Goal: Task Accomplishment & Management: Complete application form

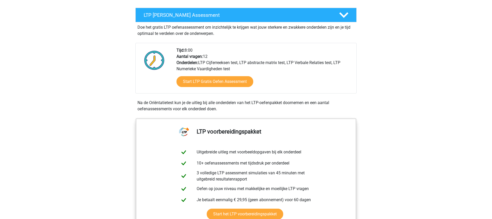
scroll to position [92, 0]
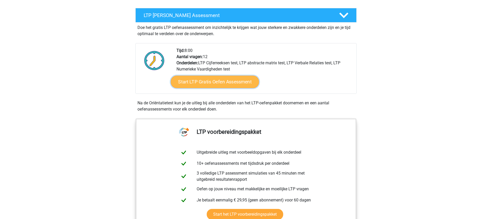
click at [216, 87] on link "Start LTP Gratis Oefen Assessment" at bounding box center [215, 82] width 88 height 12
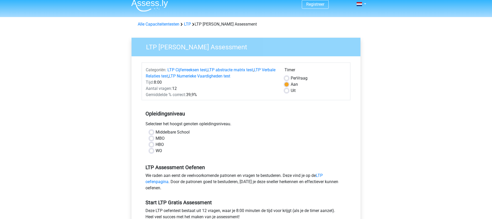
scroll to position [8, 0]
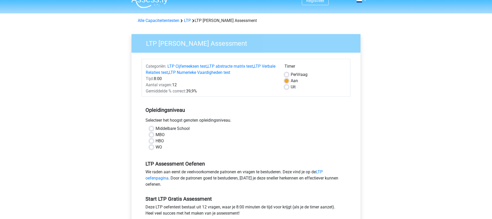
click at [157, 140] on label "HBO" at bounding box center [160, 141] width 8 height 6
click at [153, 140] on input "HBO" at bounding box center [151, 140] width 4 height 5
radio input "true"
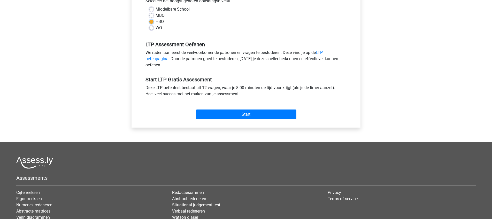
scroll to position [147, 0]
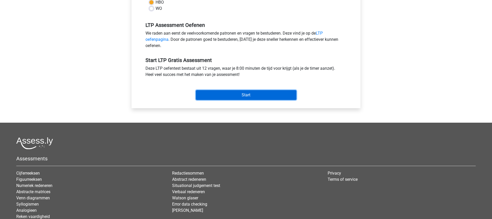
click at [242, 97] on input "Start" at bounding box center [246, 95] width 101 height 10
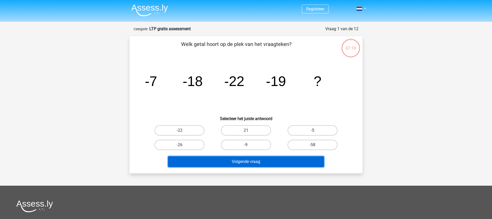
click at [279, 163] on button "Volgende vraag" at bounding box center [246, 161] width 156 height 11
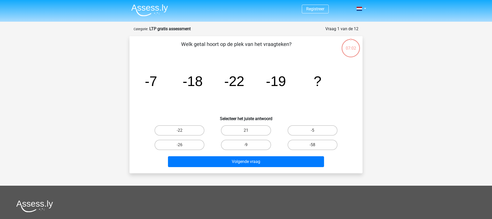
click at [208, 104] on icon "image/svg+xml -7 -18 -22 -19 ?" at bounding box center [246, 86] width 208 height 52
click at [262, 146] on label "-9" at bounding box center [246, 145] width 50 height 10
click at [249, 146] on input "-9" at bounding box center [247, 146] width 3 height 3
radio input "true"
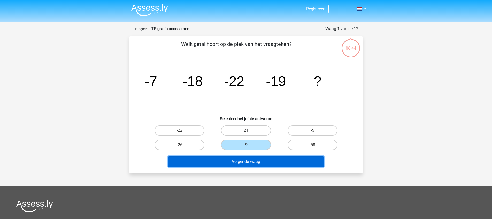
click at [266, 161] on button "Volgende vraag" at bounding box center [246, 161] width 156 height 11
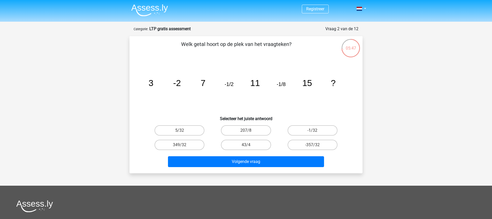
click at [313, 130] on input "-1/32" at bounding box center [313, 131] width 3 height 3
radio input "true"
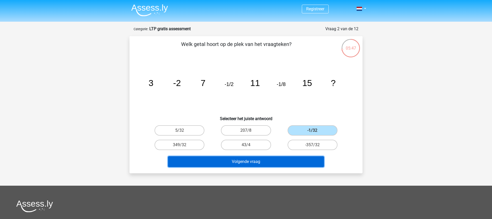
click at [268, 165] on button "Volgende vraag" at bounding box center [246, 161] width 156 height 11
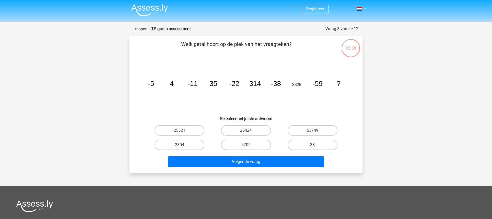
click at [241, 136] on div "25424" at bounding box center [246, 130] width 66 height 14
click at [240, 132] on label "25424" at bounding box center [246, 130] width 50 height 10
click at [246, 132] on input "25424" at bounding box center [247, 131] width 3 height 3
radio input "true"
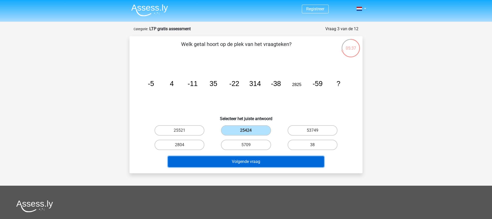
click at [241, 161] on button "Volgende vraag" at bounding box center [246, 161] width 156 height 11
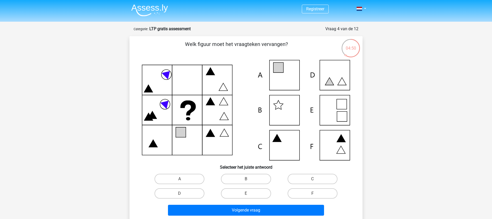
click at [340, 149] on icon at bounding box center [341, 149] width 9 height 7
click at [327, 144] on icon at bounding box center [246, 110] width 208 height 101
click at [298, 191] on label "F" at bounding box center [313, 193] width 50 height 10
click at [312, 194] on input "F" at bounding box center [313, 195] width 3 height 3
radio input "true"
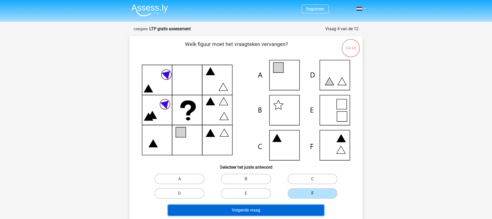
click at [259, 210] on button "Volgende vraag" at bounding box center [246, 210] width 156 height 11
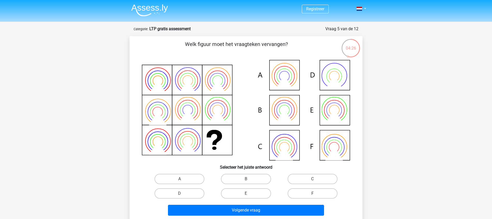
click at [341, 111] on icon at bounding box center [246, 110] width 208 height 101
click at [243, 191] on label "E" at bounding box center [246, 193] width 50 height 10
click at [246, 194] on input "E" at bounding box center [247, 195] width 3 height 3
radio input "true"
drag, startPoint x: 192, startPoint y: 194, endPoint x: 195, endPoint y: 194, distance: 2.9
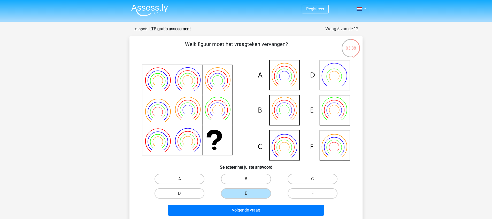
click at [192, 194] on label "D" at bounding box center [180, 193] width 50 height 10
click at [183, 194] on input "D" at bounding box center [181, 195] width 3 height 3
radio input "true"
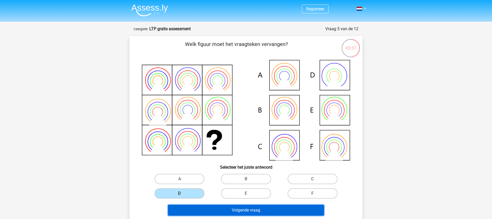
click at [260, 211] on button "Volgende vraag" at bounding box center [246, 210] width 156 height 11
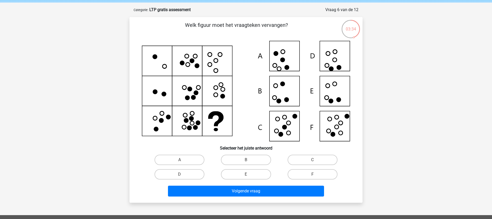
scroll to position [18, 0]
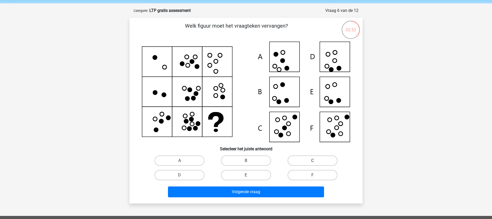
click at [309, 163] on label "C" at bounding box center [313, 161] width 50 height 10
click at [312, 163] on input "C" at bounding box center [313, 162] width 3 height 3
radio input "true"
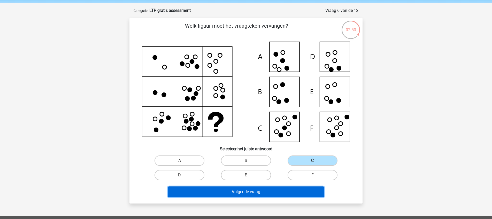
click at [251, 194] on button "Volgende vraag" at bounding box center [246, 192] width 156 height 11
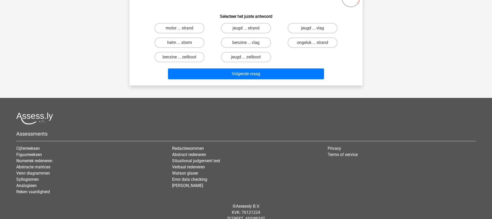
scroll to position [0, 0]
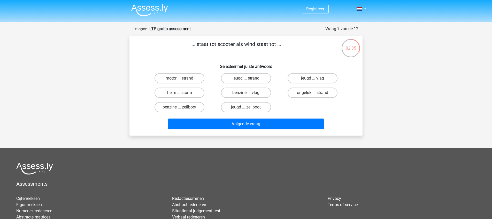
click at [319, 95] on label "ongeluk ... strand" at bounding box center [313, 93] width 50 height 10
click at [316, 95] on input "ongeluk ... strand" at bounding box center [313, 94] width 3 height 3
radio input "true"
click at [195, 96] on label "helm ... storm" at bounding box center [180, 93] width 50 height 10
click at [183, 96] on input "helm ... storm" at bounding box center [181, 94] width 3 height 3
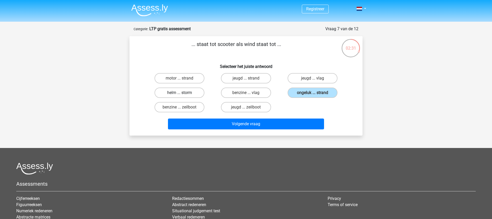
radio input "true"
click at [303, 79] on label "jeugd ... vlag" at bounding box center [313, 78] width 50 height 10
click at [312, 79] on input "jeugd ... vlag" at bounding box center [313, 79] width 3 height 3
radio input "true"
click at [254, 96] on label "benzine ... vlag" at bounding box center [246, 93] width 50 height 10
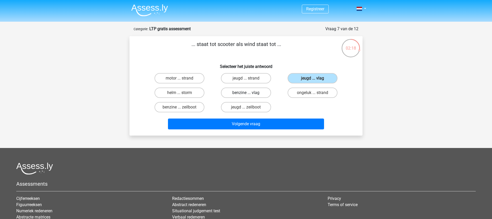
click at [249, 96] on input "benzine ... vlag" at bounding box center [247, 94] width 3 height 3
radio input "true"
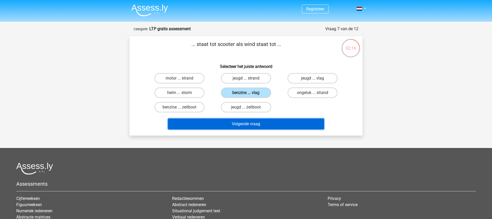
click at [255, 126] on button "Volgende vraag" at bounding box center [246, 124] width 156 height 11
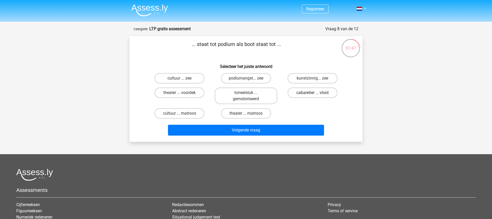
click at [301, 95] on label "cabaretier ... vloot" at bounding box center [313, 93] width 50 height 10
click at [312, 95] on input "cabaretier ... vloot" at bounding box center [313, 94] width 3 height 3
radio input "true"
click at [192, 95] on label "theater ... voordek" at bounding box center [180, 93] width 50 height 10
click at [183, 95] on input "theater ... voordek" at bounding box center [181, 94] width 3 height 3
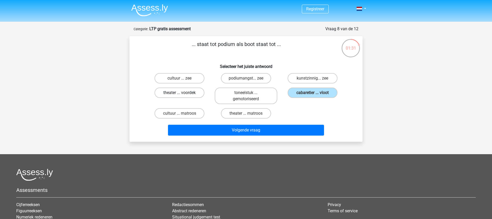
radio input "true"
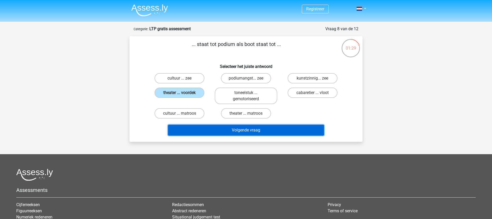
click at [244, 130] on button "Volgende vraag" at bounding box center [246, 130] width 156 height 11
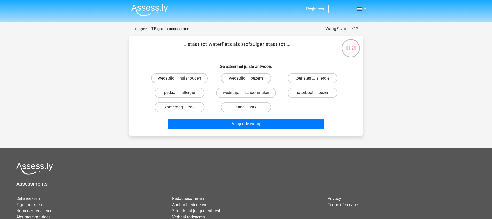
click at [191, 93] on label "pedaal ... allergie" at bounding box center [180, 93] width 50 height 10
click at [183, 93] on input "pedaal ... allergie" at bounding box center [181, 94] width 3 height 3
radio input "true"
click at [261, 109] on label "band ... zak" at bounding box center [246, 107] width 50 height 10
click at [249, 109] on input "band ... zak" at bounding box center [247, 108] width 3 height 3
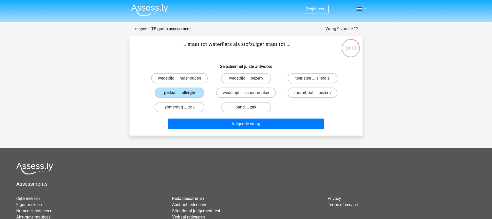
radio input "true"
click at [307, 93] on label "motorboot ... bezem" at bounding box center [313, 93] width 50 height 10
click at [312, 93] on input "motorboot ... bezem" at bounding box center [313, 94] width 3 height 3
radio input "true"
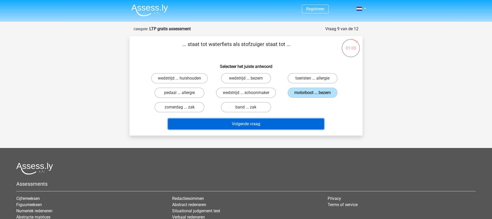
click at [262, 129] on button "Volgende vraag" at bounding box center [246, 124] width 156 height 11
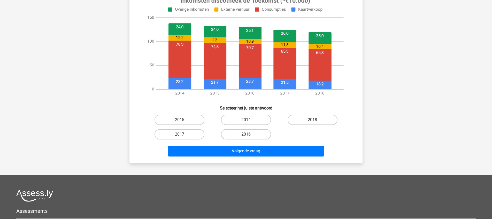
scroll to position [255, 0]
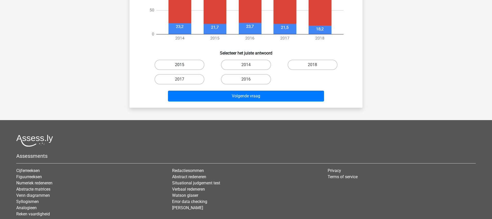
click at [198, 64] on label "2015" at bounding box center [180, 65] width 50 height 10
click at [183, 65] on input "2015" at bounding box center [181, 66] width 3 height 3
radio input "true"
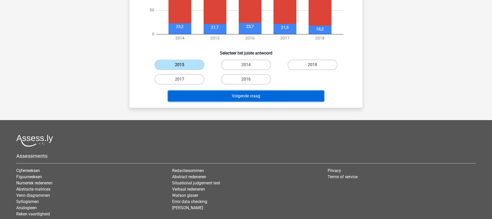
click at [241, 98] on button "Volgende vraag" at bounding box center [246, 96] width 156 height 11
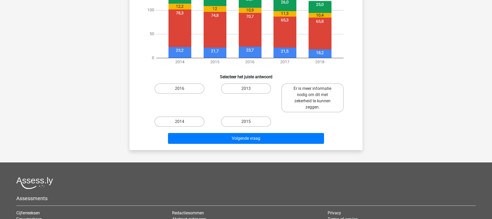
scroll to position [247, 0]
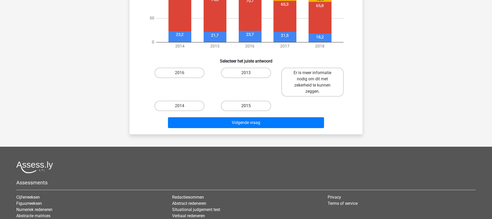
click at [242, 106] on label "2015" at bounding box center [246, 106] width 50 height 10
click at [246, 106] on input "2015" at bounding box center [247, 107] width 3 height 3
radio input "true"
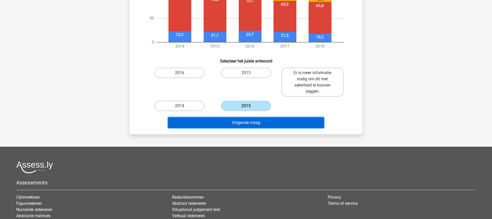
click at [244, 123] on button "Volgende vraag" at bounding box center [246, 122] width 156 height 11
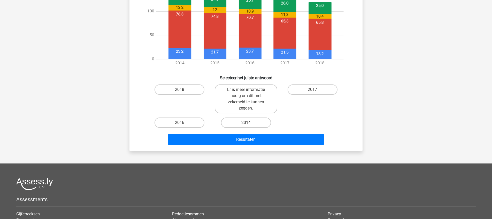
scroll to position [232, 0]
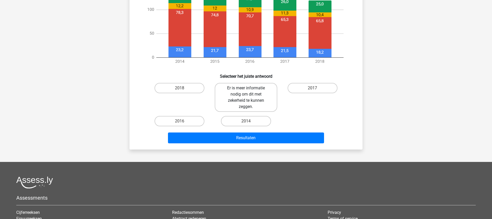
click at [257, 104] on label "Er is meer informatie nodig om dit met zekerheid te kunnen zeggen." at bounding box center [246, 97] width 62 height 29
click at [249, 91] on input "Er is meer informatie nodig om dit met zekerheid te kunnen zeggen." at bounding box center [247, 89] width 3 height 3
radio input "true"
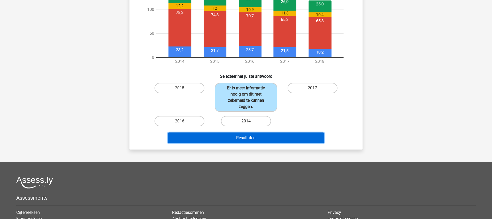
click at [237, 137] on button "Resultaten" at bounding box center [246, 138] width 156 height 11
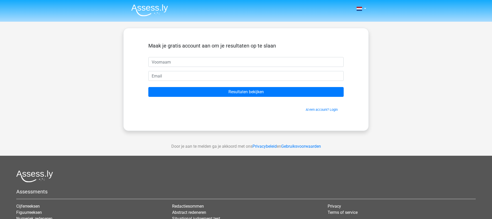
click at [181, 64] on input "text" at bounding box center [245, 62] width 195 height 10
type input "anne"
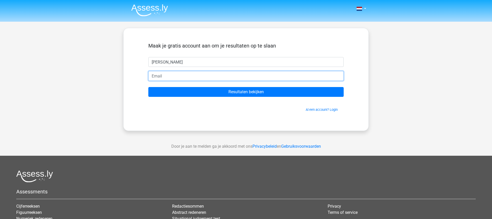
click at [178, 72] on input "email" at bounding box center [245, 76] width 195 height 10
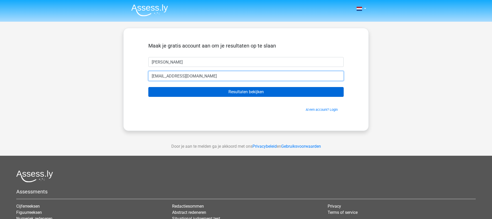
type input "aheadroadwork@gmail.com"
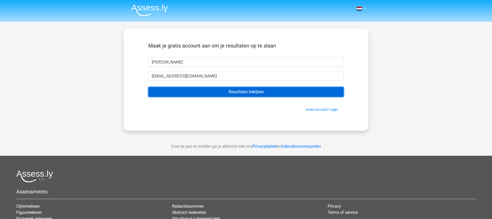
click at [257, 95] on input "Resultaten bekijken" at bounding box center [245, 92] width 195 height 10
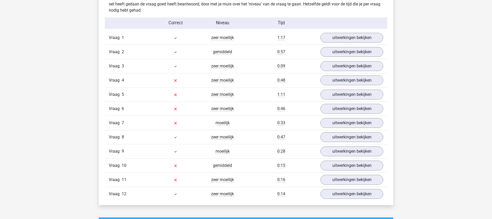
scroll to position [562, 0]
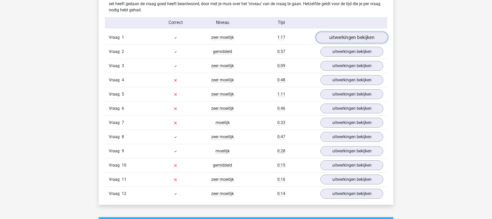
click at [329, 40] on link "uitwerkingen bekijken" at bounding box center [352, 37] width 72 height 11
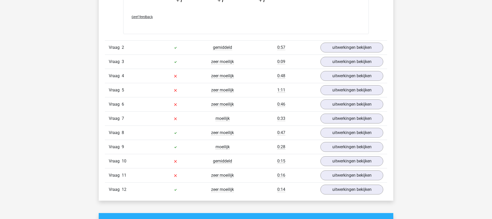
scroll to position [831, 0]
